Goal: Complete application form

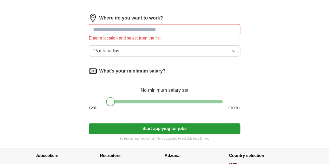
click at [164, 35] on input at bounding box center [165, 29] width 152 height 11
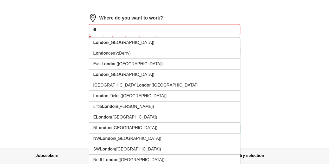
type input "*"
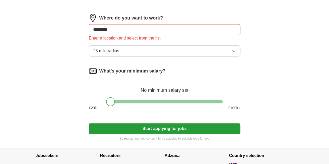
type input "**********"
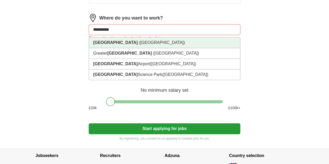
click at [163, 45] on span "([GEOGRAPHIC_DATA])" at bounding box center [162, 42] width 46 height 4
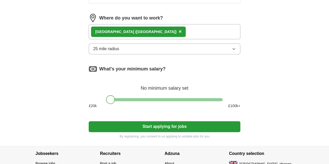
click at [130, 54] on button "25 mile radius" at bounding box center [165, 48] width 152 height 11
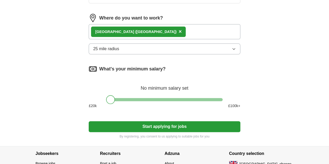
click at [111, 104] on div at bounding box center [110, 99] width 9 height 9
click at [142, 132] on button "Start applying for jobs" at bounding box center [165, 126] width 152 height 11
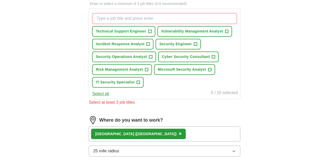
scroll to position [183, 0]
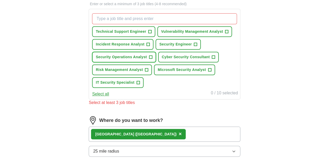
click at [152, 59] on span "+" at bounding box center [150, 57] width 3 height 4
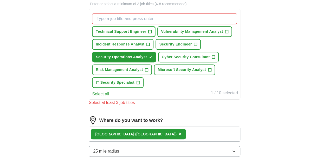
click at [152, 30] on span "+" at bounding box center [150, 32] width 3 height 4
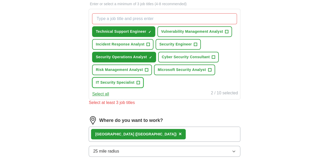
click at [144, 88] on button "IT Security Specialist +" at bounding box center [118, 82] width 52 height 11
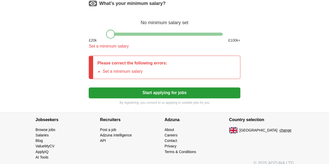
scroll to position [345, 0]
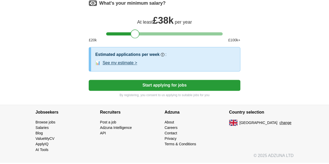
drag, startPoint x: 109, startPoint y: 58, endPoint x: 133, endPoint y: 58, distance: 24.0
click at [133, 38] on div at bounding box center [135, 33] width 9 height 9
click at [137, 66] on button "See my estimate >" at bounding box center [120, 63] width 35 height 6
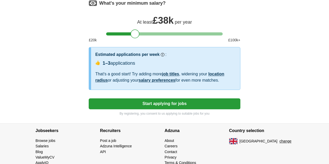
click at [165, 109] on button "Start applying for jobs" at bounding box center [165, 103] width 152 height 11
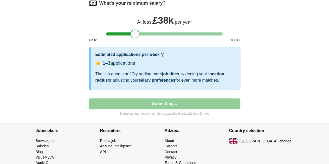
select select "**"
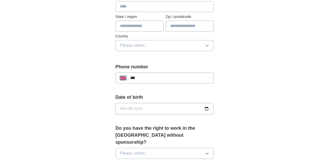
scroll to position [154, 0]
click at [152, 78] on input "***" at bounding box center [169, 77] width 79 height 6
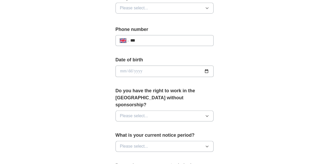
scroll to position [210, 0]
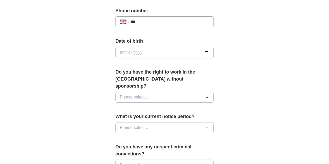
click at [160, 92] on button "Please select..." at bounding box center [165, 97] width 98 height 11
click at [154, 106] on div "Yes" at bounding box center [165, 109] width 90 height 6
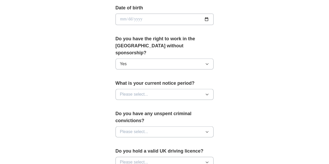
click at [155, 89] on button "Please select..." at bounding box center [165, 94] width 98 height 11
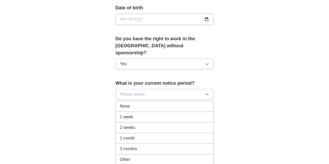
click at [125, 135] on div "1 month" at bounding box center [165, 138] width 90 height 6
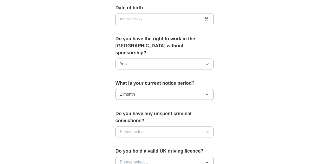
click at [139, 127] on button "Please select..." at bounding box center [165, 132] width 98 height 11
click at [131, 152] on div "No" at bounding box center [165, 155] width 90 height 6
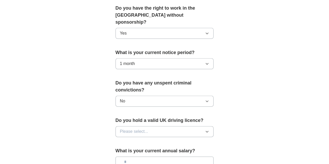
scroll to position [274, 0]
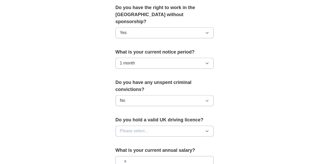
click at [141, 126] on button "Please select..." at bounding box center [165, 131] width 98 height 11
click at [135, 140] on div "Yes" at bounding box center [165, 143] width 90 height 6
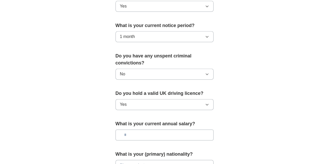
click at [138, 130] on input "text" at bounding box center [165, 135] width 98 height 11
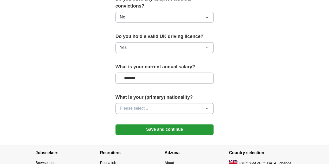
scroll to position [358, 0]
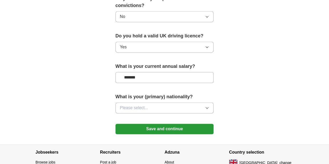
type input "*******"
click at [154, 103] on button "Please select..." at bounding box center [165, 108] width 98 height 11
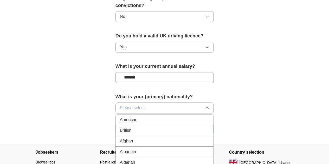
click at [141, 128] on div "British" at bounding box center [165, 131] width 90 height 6
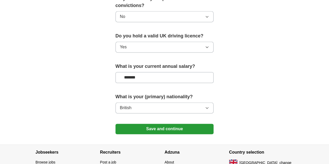
click at [148, 124] on button "Save and continue" at bounding box center [165, 129] width 98 height 10
